Goal: Task Accomplishment & Management: Use online tool/utility

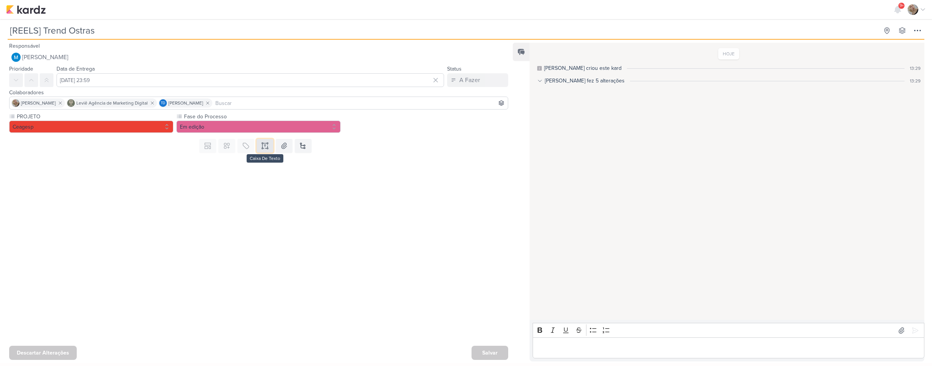
click at [258, 147] on button at bounding box center [265, 146] width 17 height 14
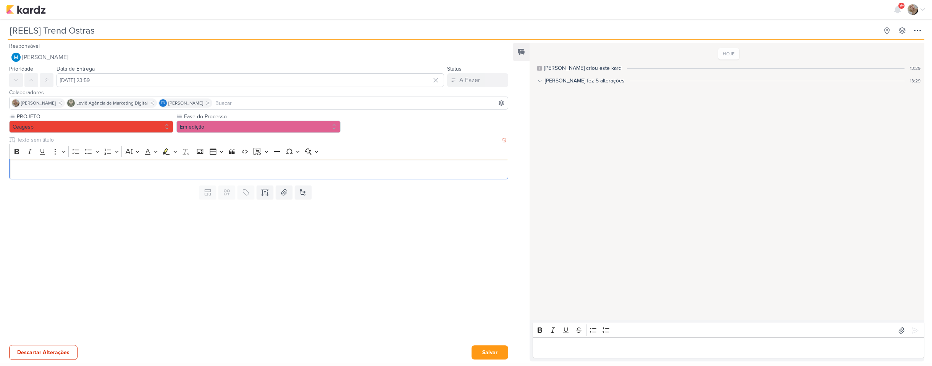
click at [144, 140] on input "text" at bounding box center [258, 140] width 486 height 8
type input "VIDEO PARA APROVAÇÃO"
click at [137, 172] on p "Editor editing area: main" at bounding box center [258, 169] width 491 height 9
click at [493, 352] on button "Salvar" at bounding box center [490, 353] width 37 height 14
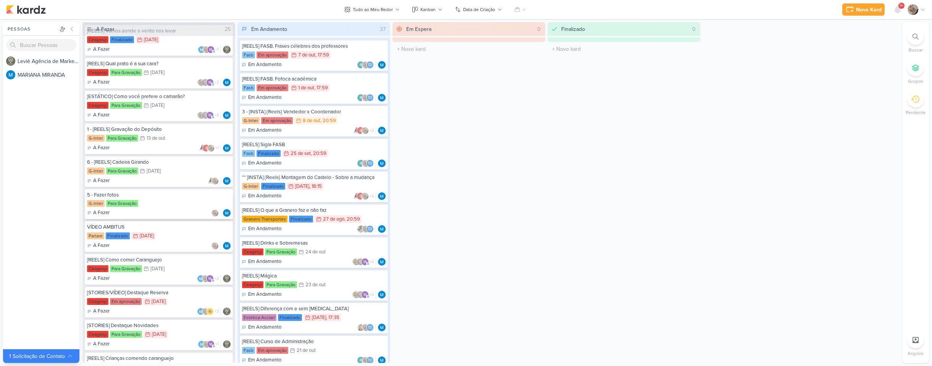
scroll to position [115, 0]
click at [155, 139] on div "13 de out" at bounding box center [156, 137] width 19 height 5
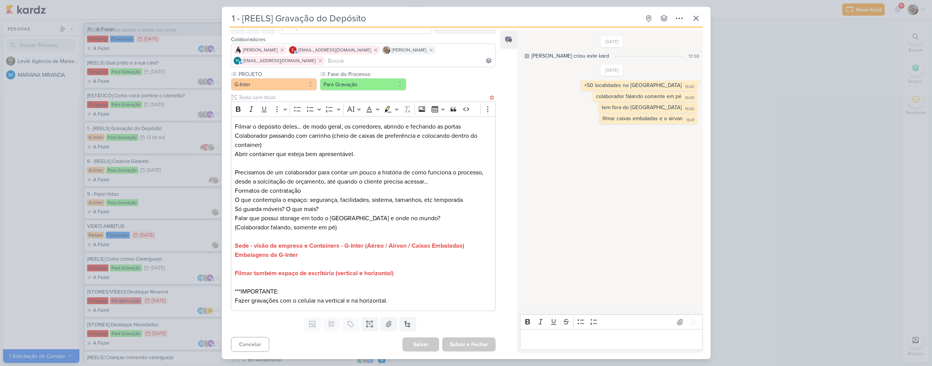
scroll to position [41, 0]
click at [27, 200] on div "1 - [REELS] Gravação do Depósito Criado por MARIANA" at bounding box center [466, 183] width 932 height 366
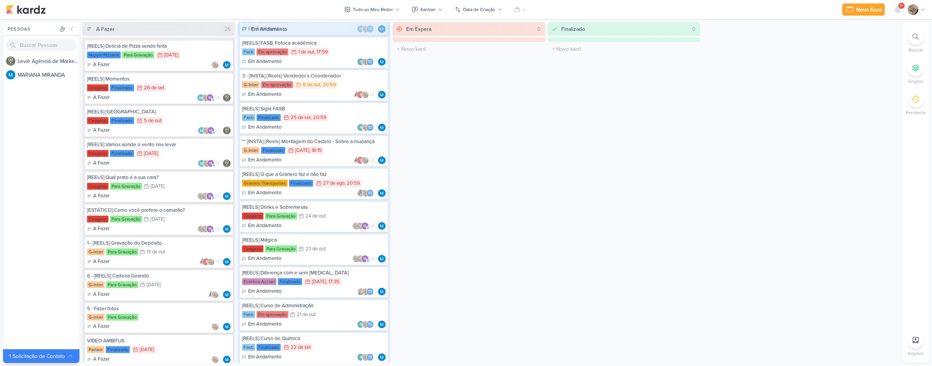
scroll to position [0, 0]
